Goal: Information Seeking & Learning: Learn about a topic

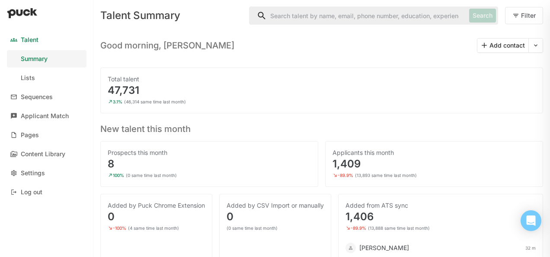
click at [323, 15] on input "Search" at bounding box center [358, 15] width 216 height 17
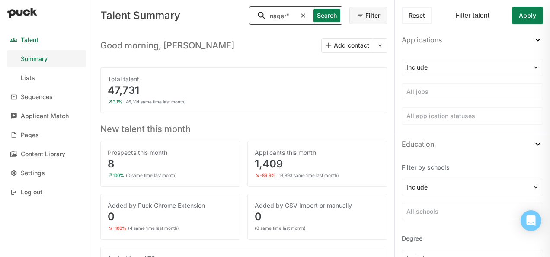
scroll to position [0, 58]
type input ""maintenance manager""
click at [323, 15] on button "Search" at bounding box center [327, 16] width 27 height 14
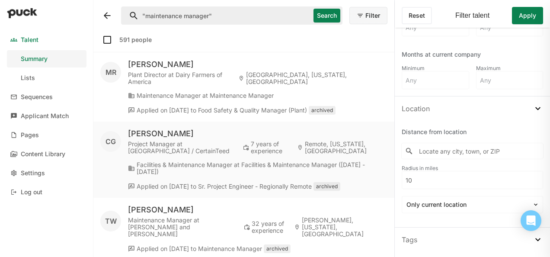
scroll to position [562, 0]
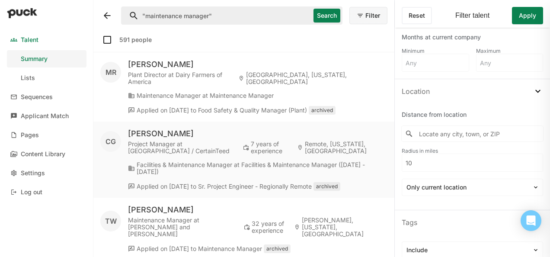
click at [459, 133] on input "Locate any city, town, or ZIP" at bounding box center [472, 134] width 141 height 16
click at [457, 86] on div "Location" at bounding box center [472, 91] width 155 height 24
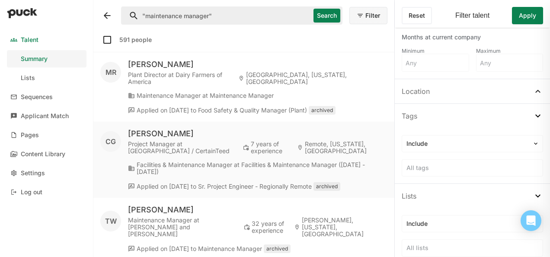
click at [457, 86] on div "Location" at bounding box center [472, 91] width 155 height 24
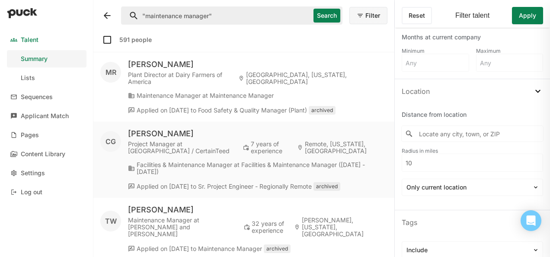
click at [440, 133] on input "Locate any city, town, or ZIP" at bounding box center [472, 134] width 141 height 16
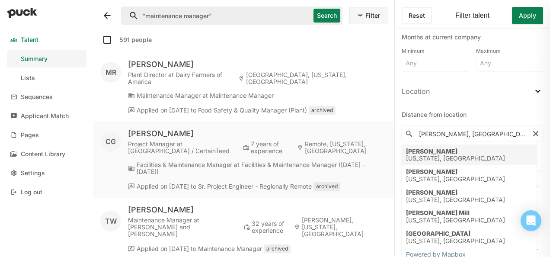
click at [414, 153] on div "[PERSON_NAME]" at bounding box center [455, 151] width 99 height 7
type input "[GEOGRAPHIC_DATA], [US_STATE], [GEOGRAPHIC_DATA]"
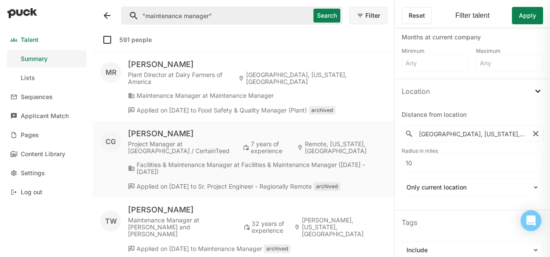
click at [408, 164] on input "10" at bounding box center [472, 162] width 141 height 17
drag, startPoint x: 417, startPoint y: 159, endPoint x: 372, endPoint y: 154, distance: 45.2
click at [372, 154] on div "Talent Summary Lists Sequences Applicant Match Pages Content Library Settings L…" at bounding box center [275, 128] width 550 height 257
type input "100"
click at [539, 186] on div "Distance from location 5 results are available. Use up and down arrows to revie…" at bounding box center [472, 156] width 155 height 106
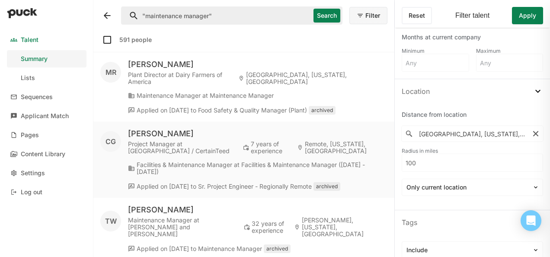
click at [522, 11] on button "Apply" at bounding box center [527, 15] width 31 height 17
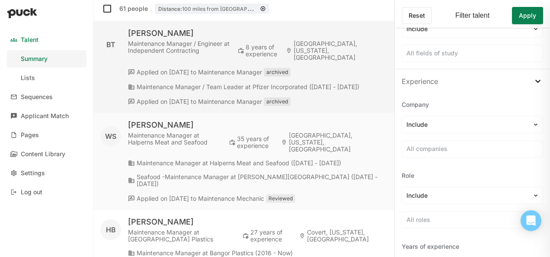
scroll to position [0, 0]
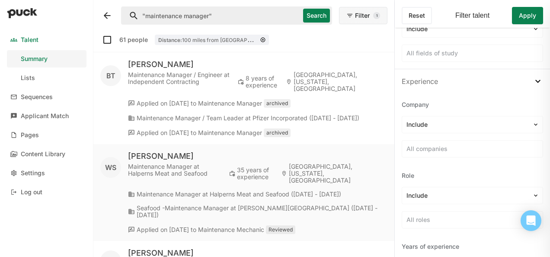
click at [228, 15] on input ""maintenance manager"" at bounding box center [211, 15] width 178 height 17
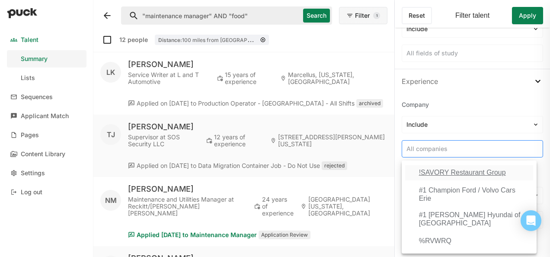
click at [422, 147] on div at bounding box center [473, 148] width 132 height 9
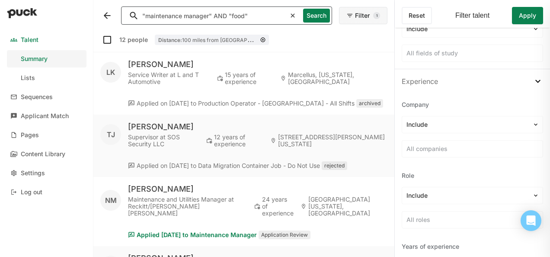
click at [263, 14] on input ""maintenance manager" AND "food"" at bounding box center [204, 15] width 164 height 17
type input ""maintenance manager""
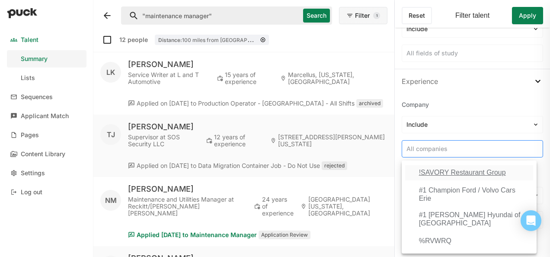
click at [430, 148] on div at bounding box center [473, 148] width 132 height 9
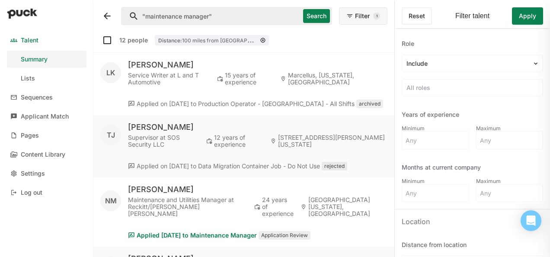
scroll to position [433, 0]
